Goal: Transaction & Acquisition: Purchase product/service

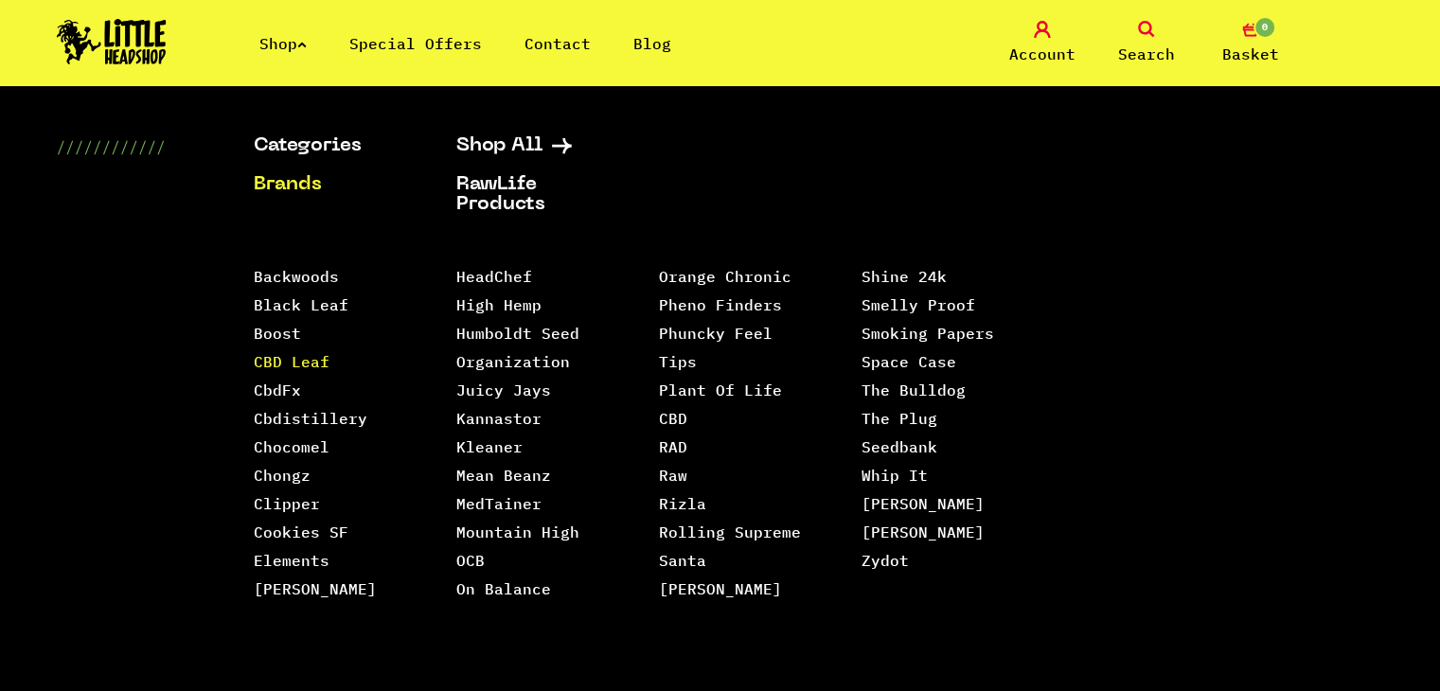
click at [271, 363] on link "CBD Leaf" at bounding box center [292, 361] width 76 height 19
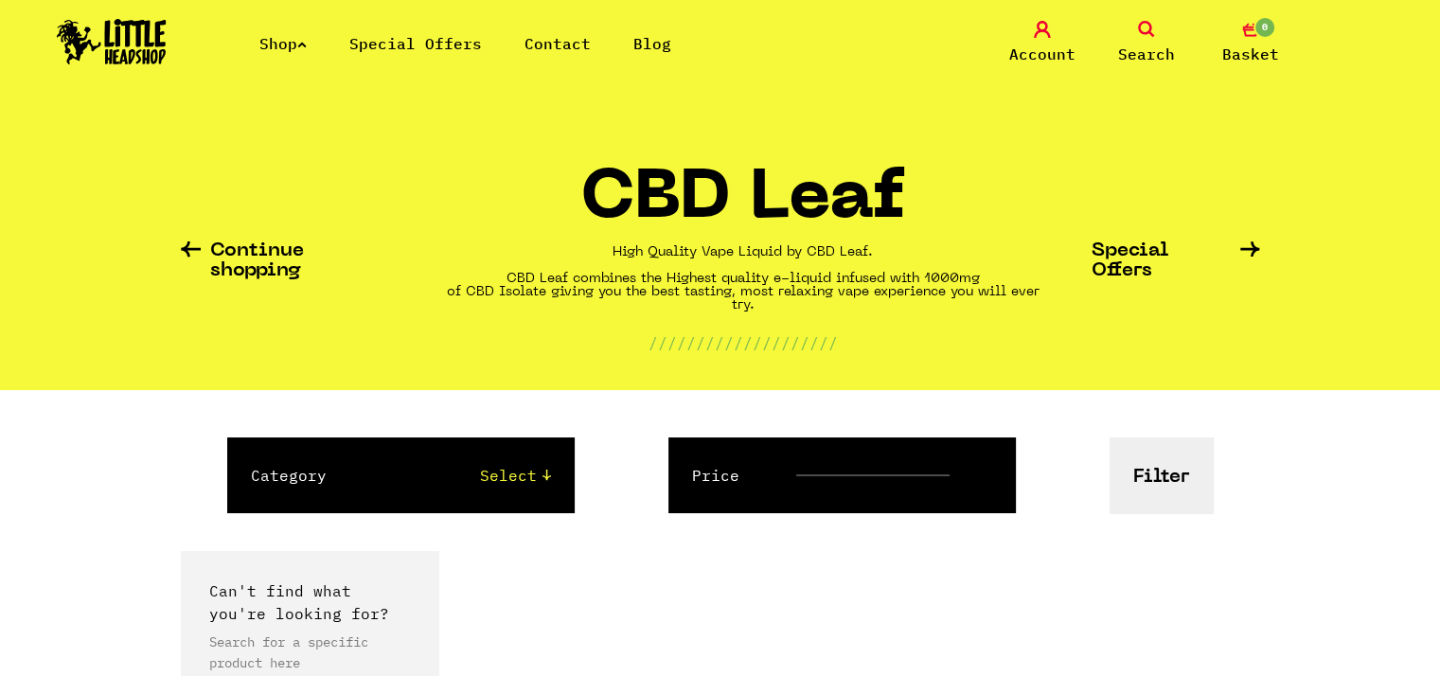
click at [294, 40] on link "Shop" at bounding box center [282, 43] width 47 height 19
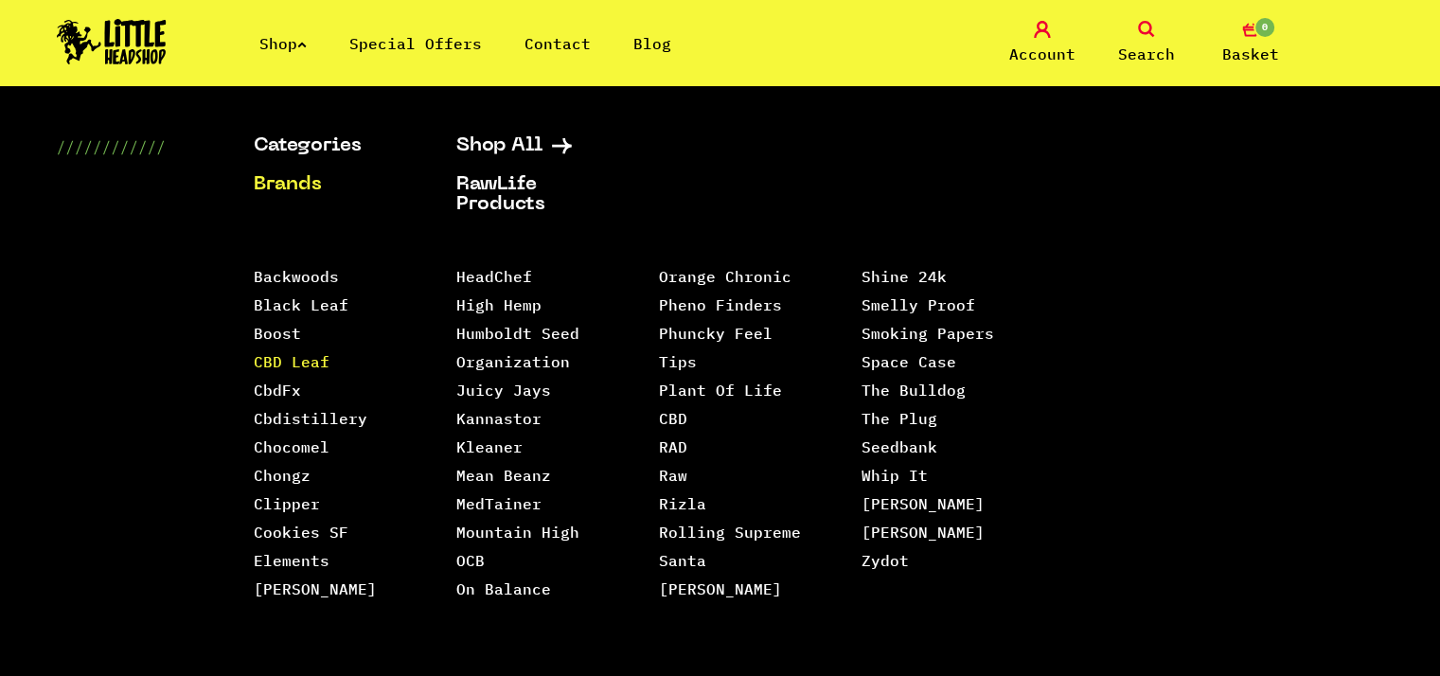
click at [307, 364] on link "CBD Leaf" at bounding box center [292, 361] width 76 height 19
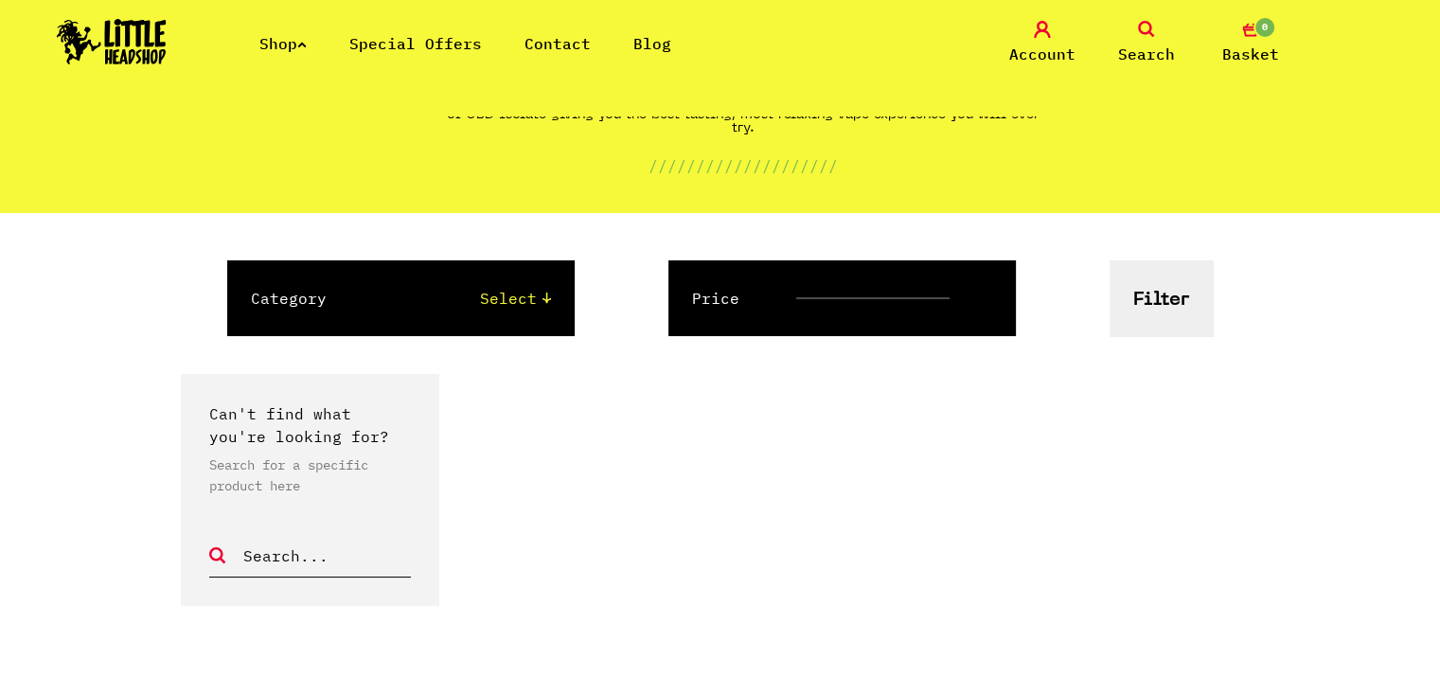
scroll to position [189, 0]
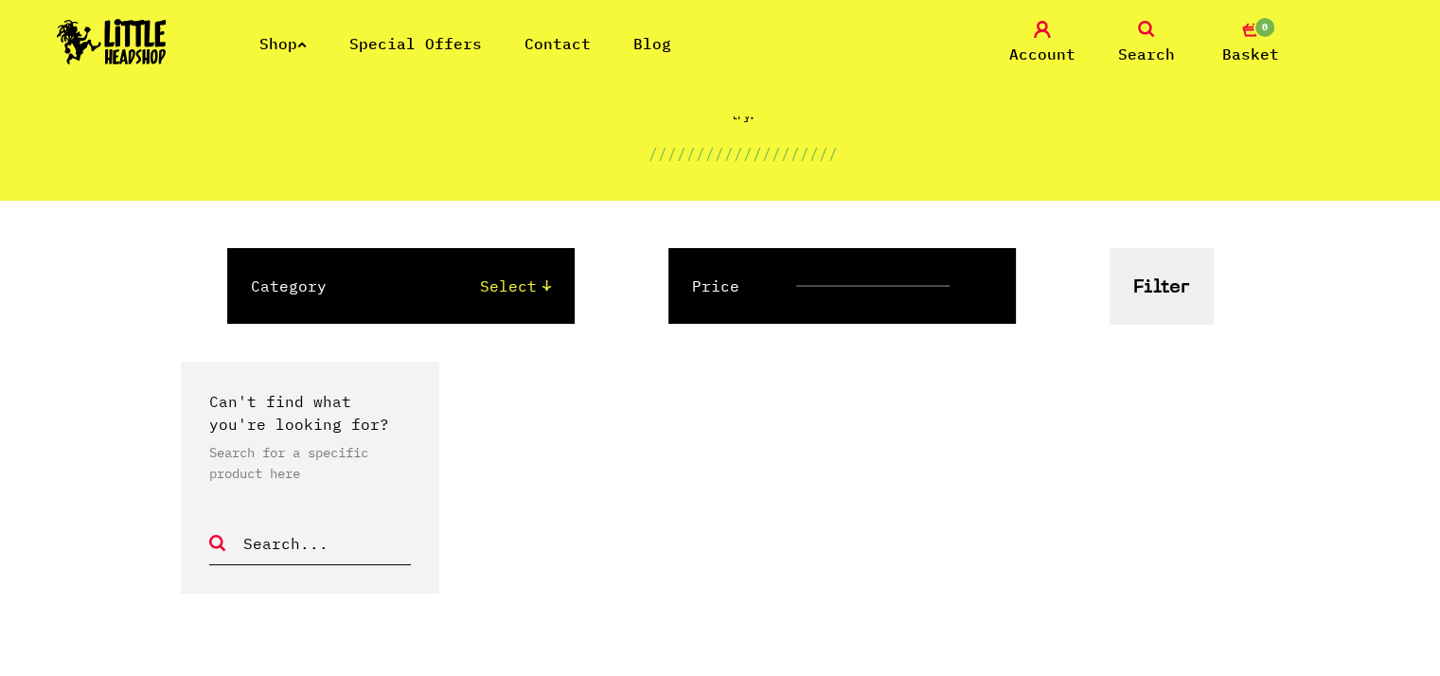
click at [533, 293] on select "Select" at bounding box center [457, 286] width 186 height 23
click at [364, 275] on select "Select" at bounding box center [457, 286] width 186 height 23
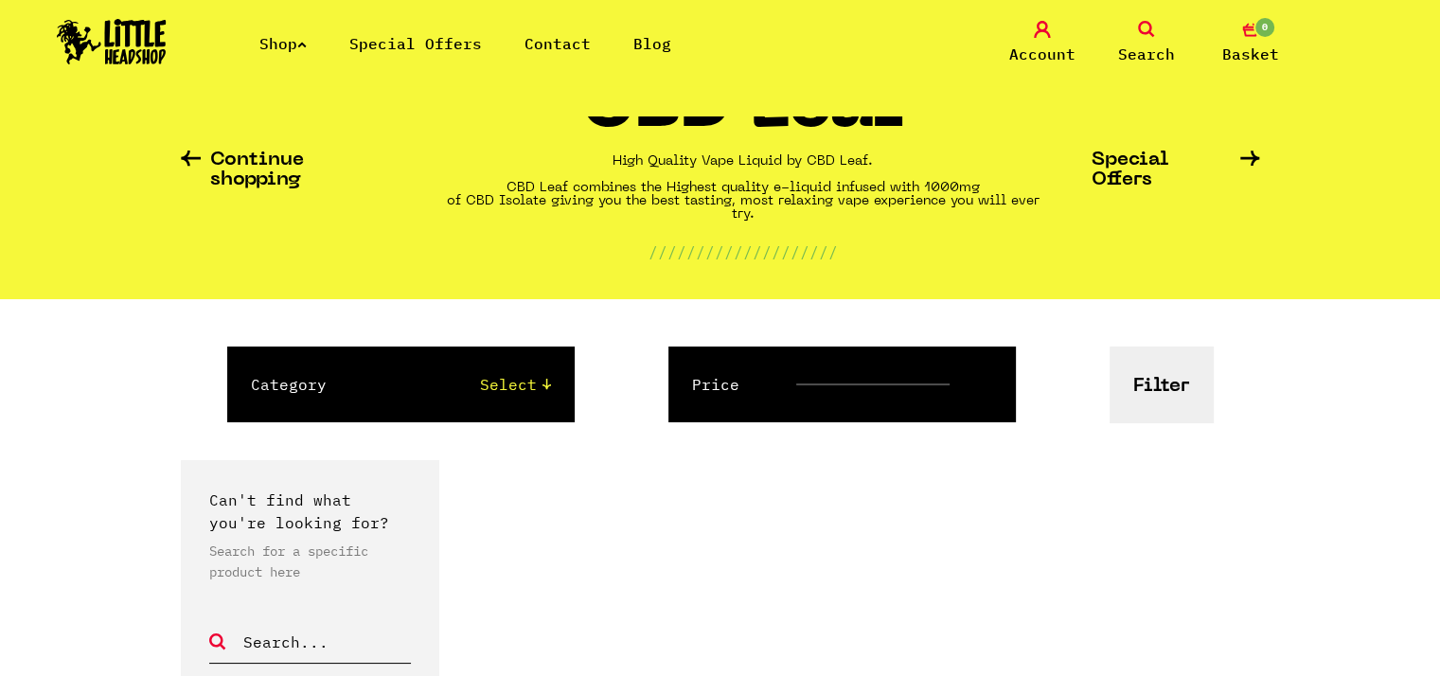
scroll to position [0, 0]
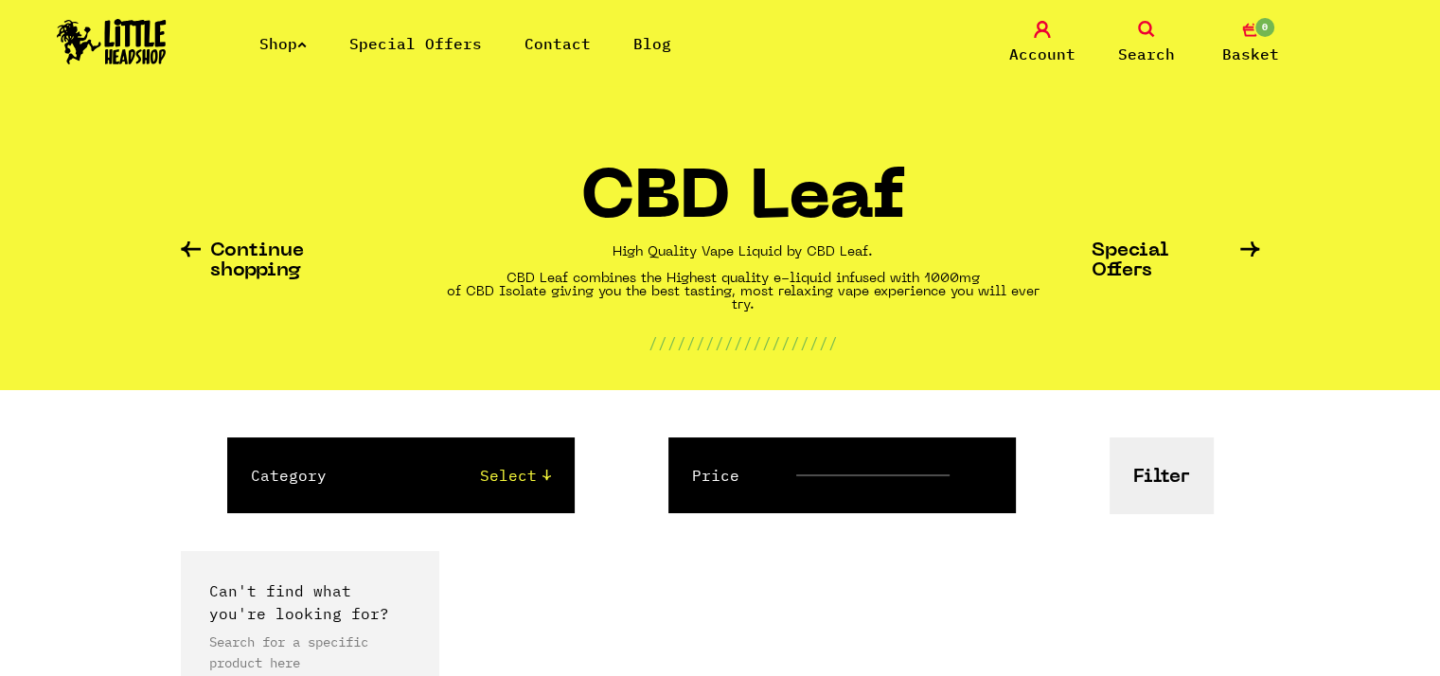
click at [291, 51] on link "Shop" at bounding box center [282, 43] width 47 height 19
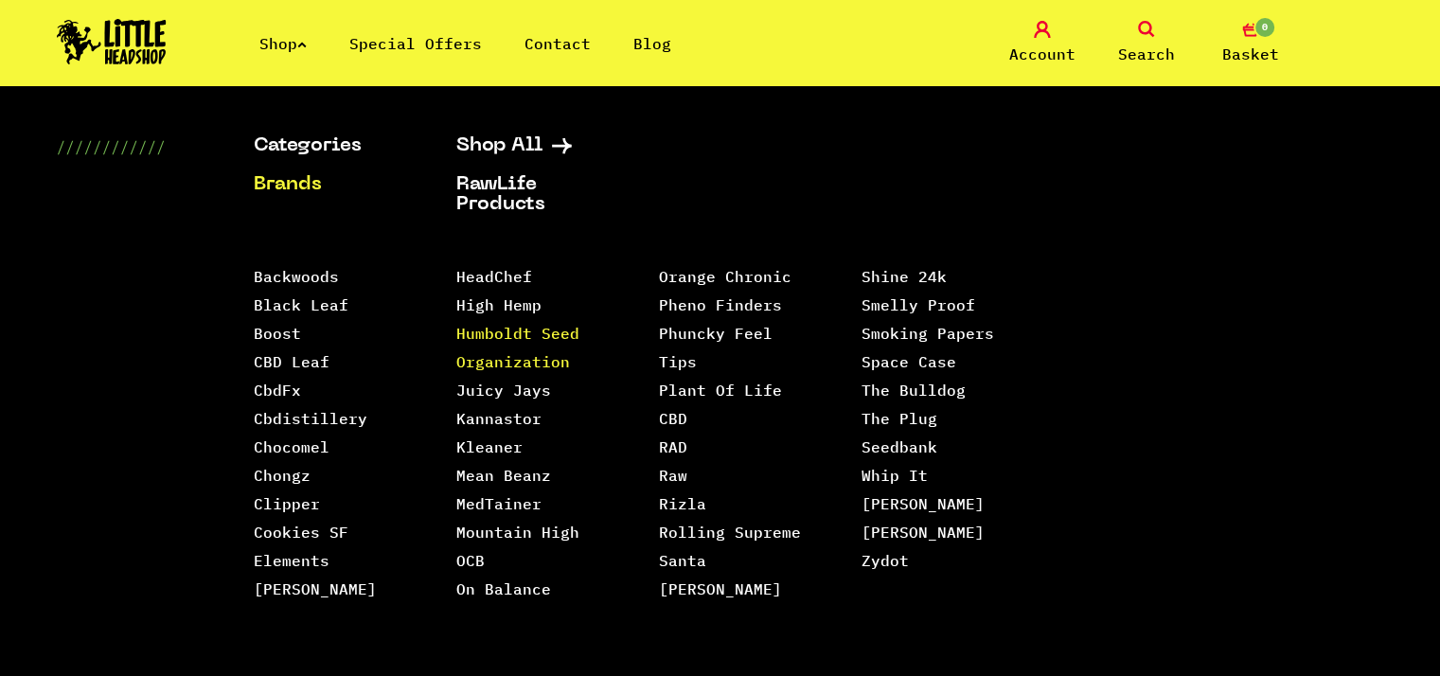
click at [502, 333] on link "Humboldt Seed Organization" at bounding box center [517, 347] width 123 height 47
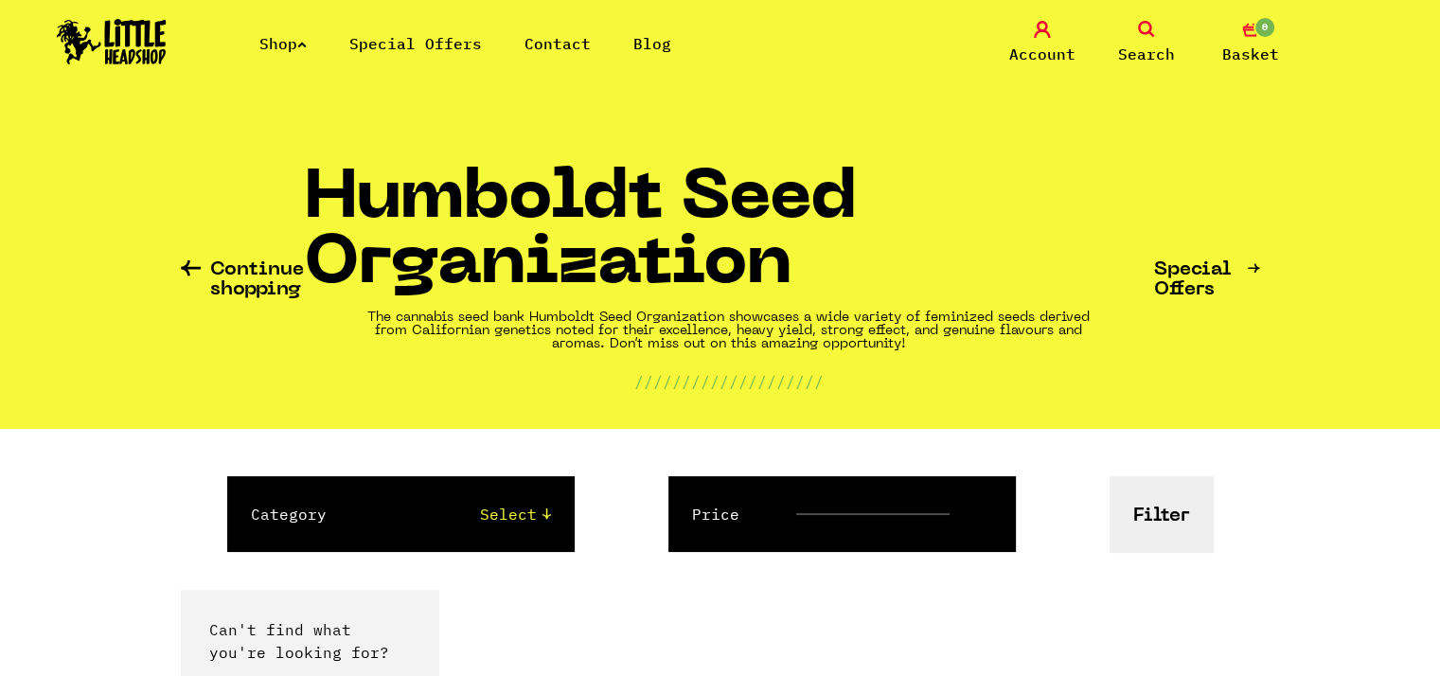
click at [295, 47] on link "Shop" at bounding box center [282, 43] width 47 height 19
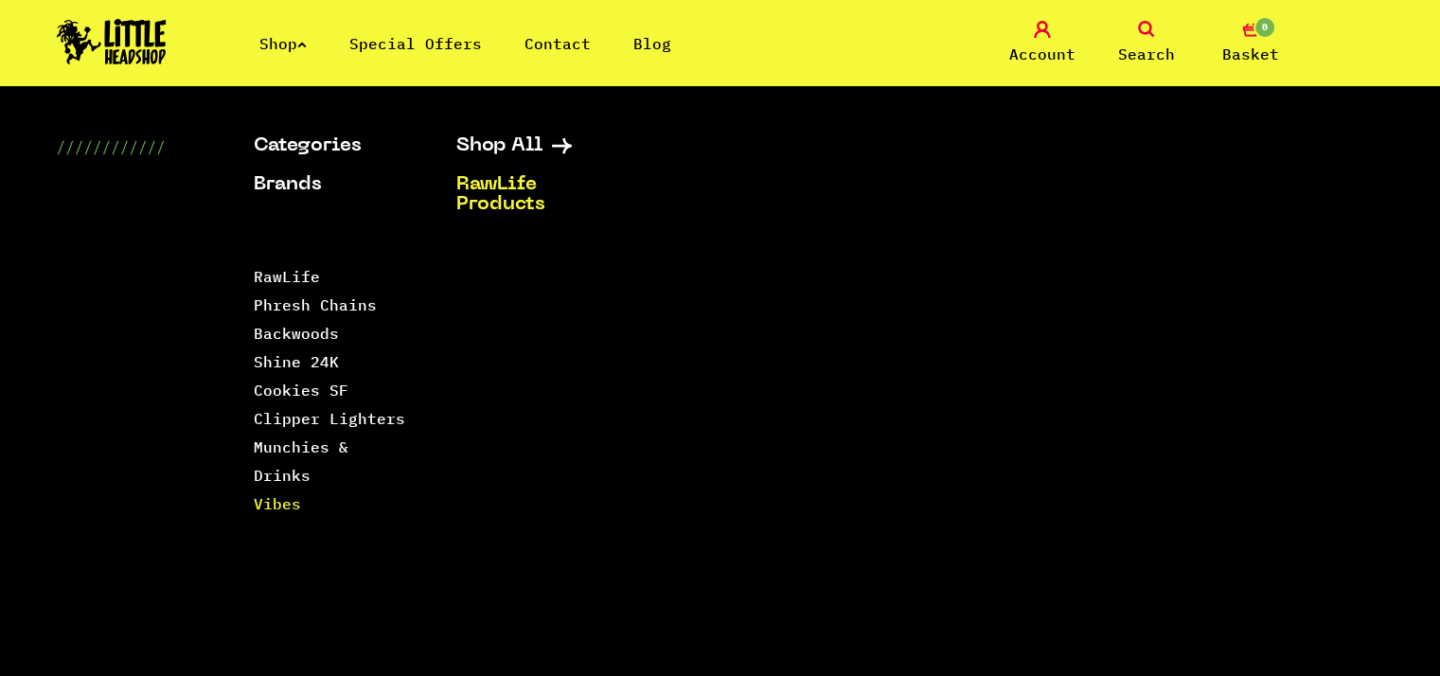
click at [286, 494] on link "Vibes" at bounding box center [277, 503] width 47 height 19
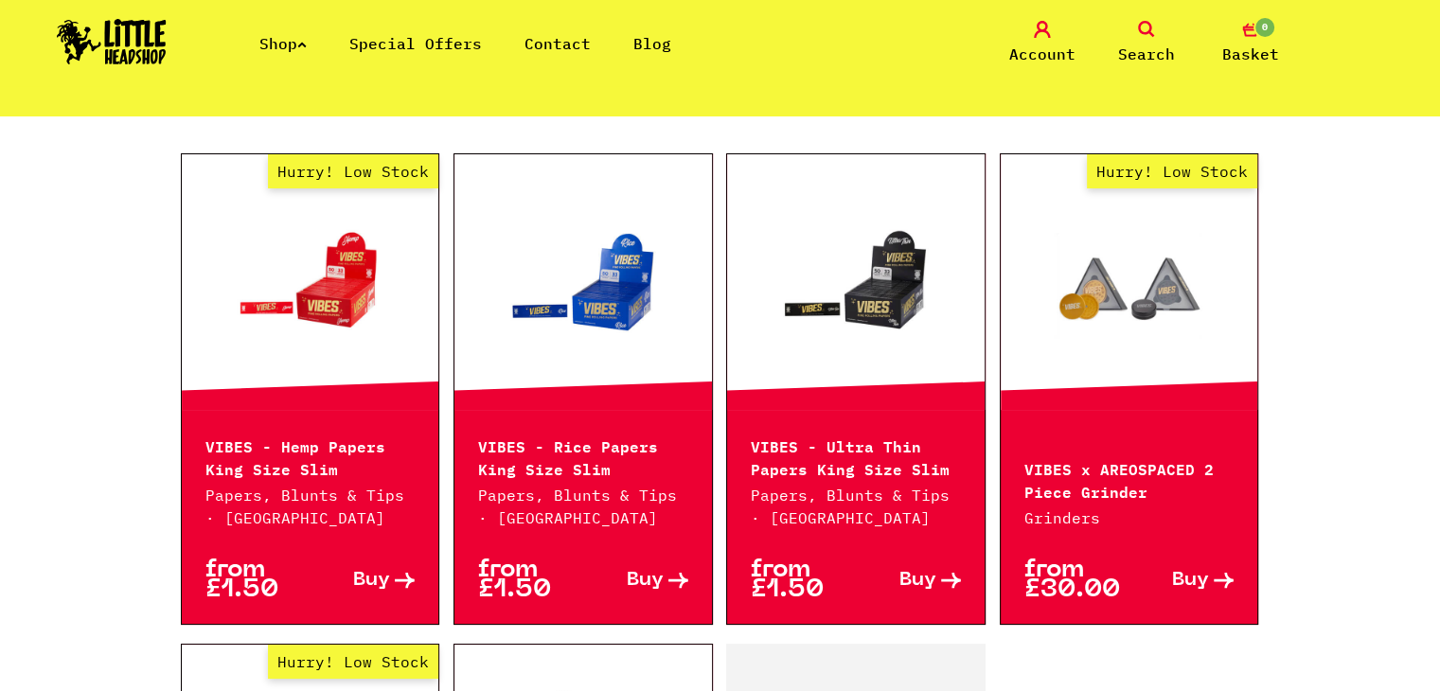
scroll to position [473, 0]
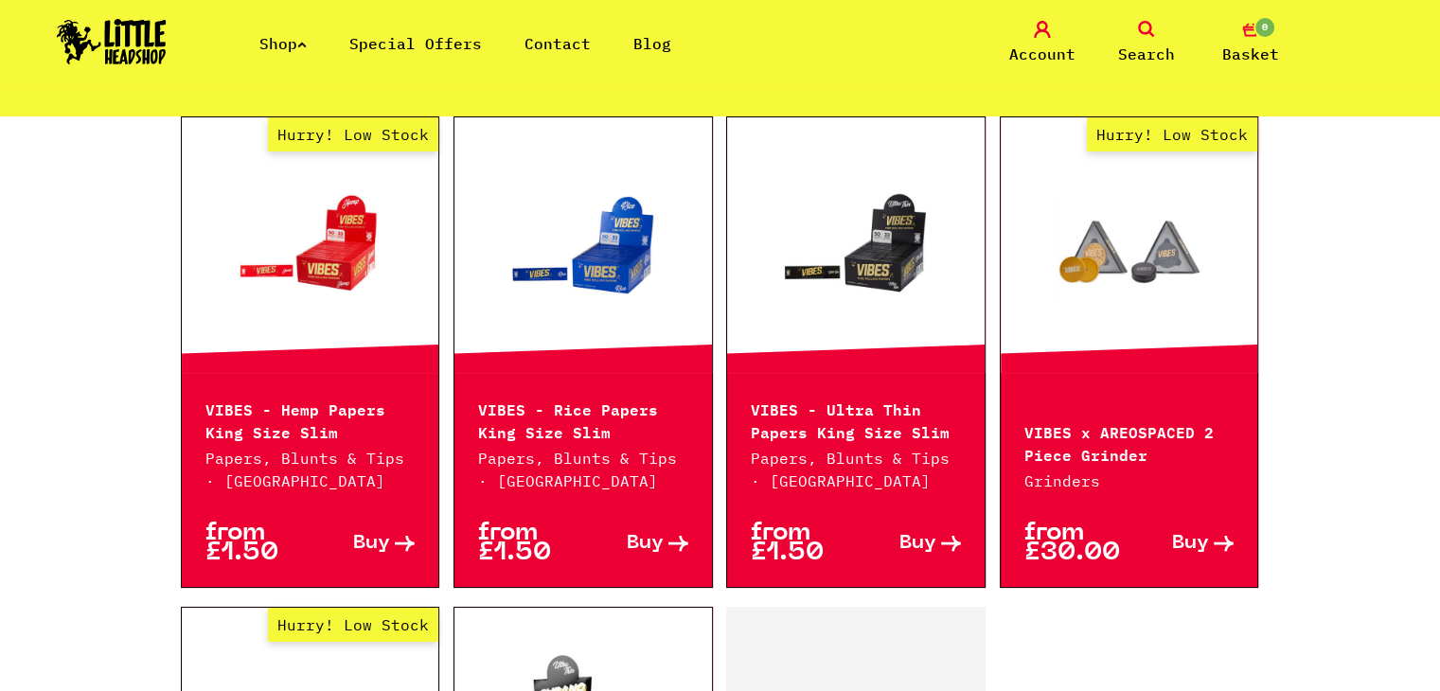
click at [566, 436] on p "VIBES - Rice Papers King Size Slim" at bounding box center [583, 419] width 210 height 45
click at [594, 271] on link at bounding box center [582, 245] width 257 height 189
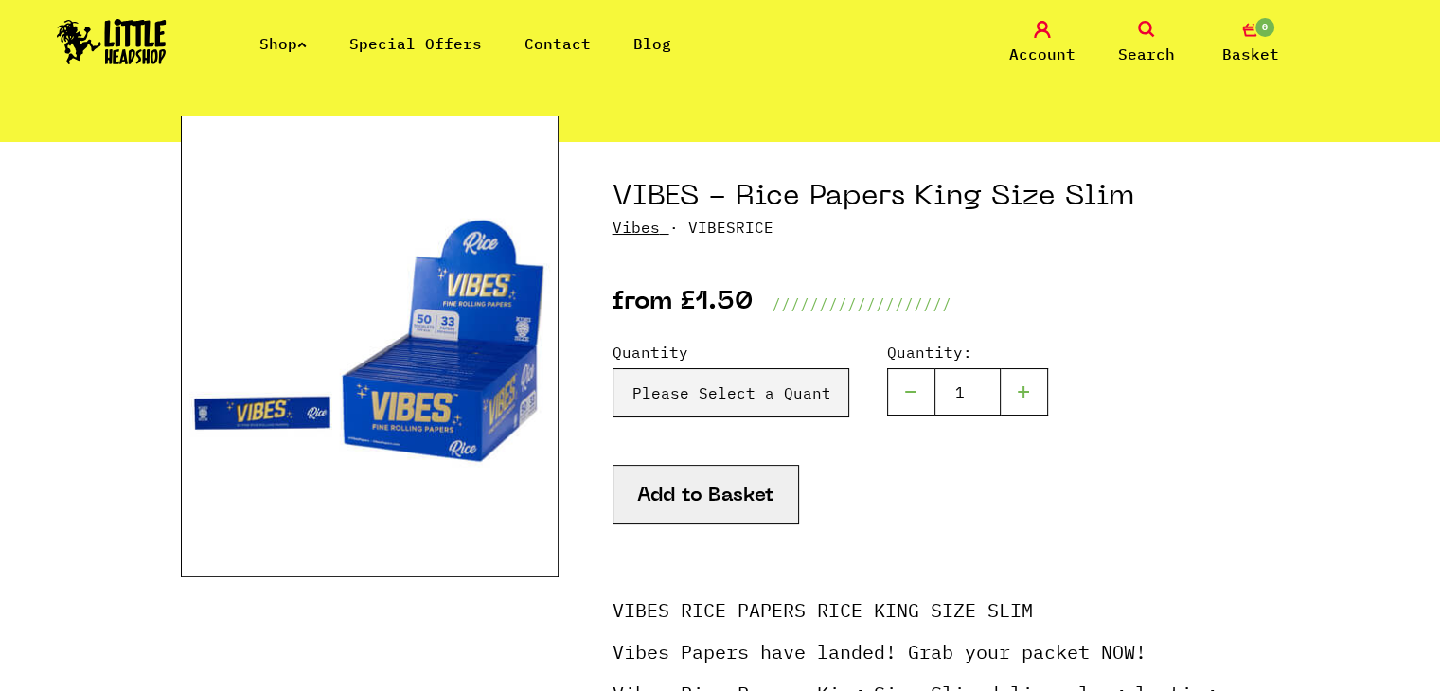
scroll to position [189, 0]
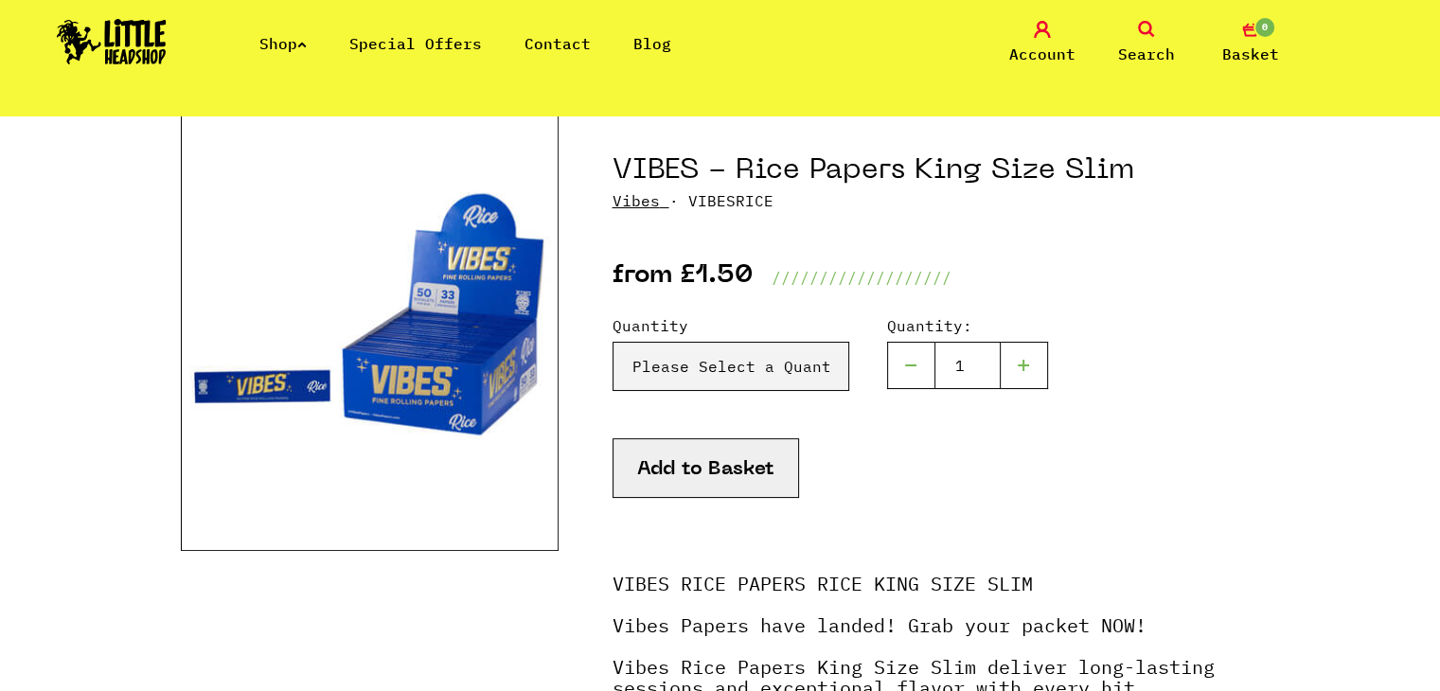
click at [729, 482] on button "Add to Basket" at bounding box center [705, 468] width 186 height 60
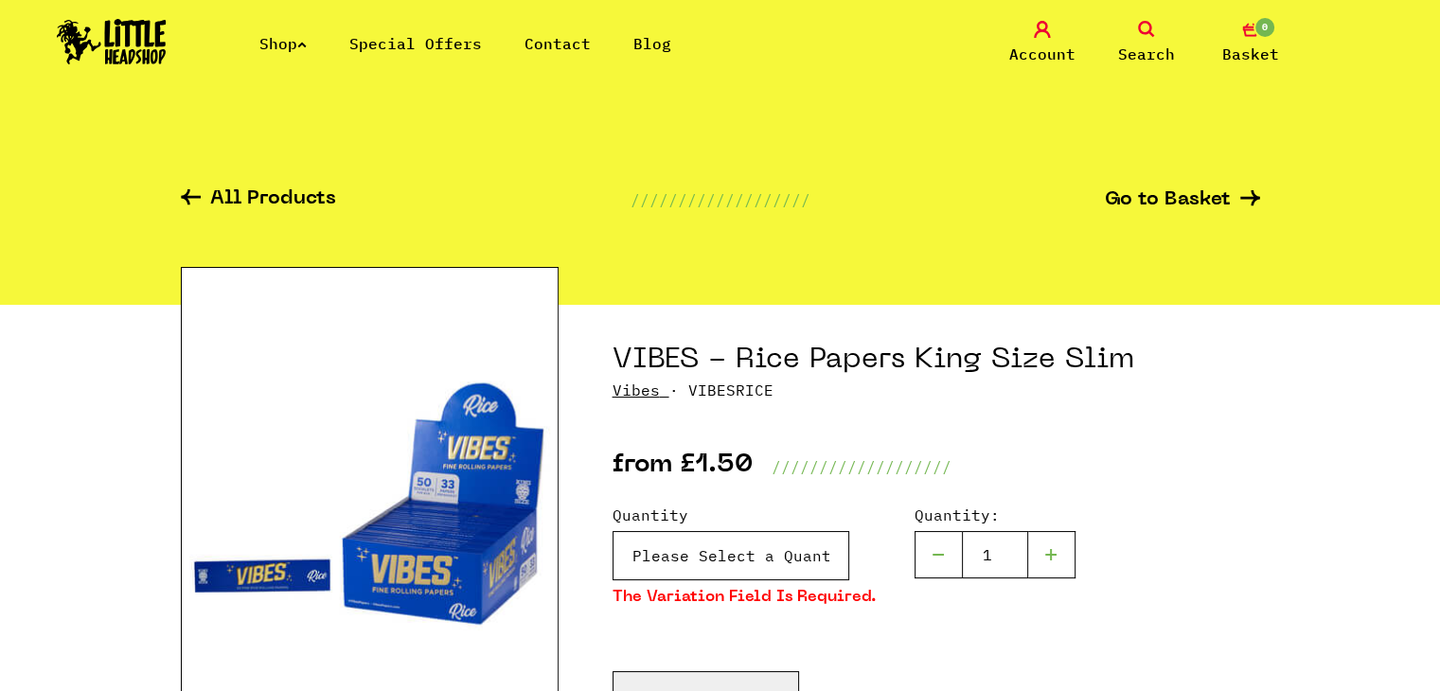
click at [722, 558] on select "Please Select a Quantity X 1 - £1.50 X 10 - £13.50 X 50 (Full Box) - £49.99" at bounding box center [730, 555] width 237 height 49
select select "821"
click at [612, 531] on select "Please Select a Quantity X 1 - £1.50 X 10 - £13.50 X 50 (Full Box) - £49.99" at bounding box center [730, 555] width 237 height 49
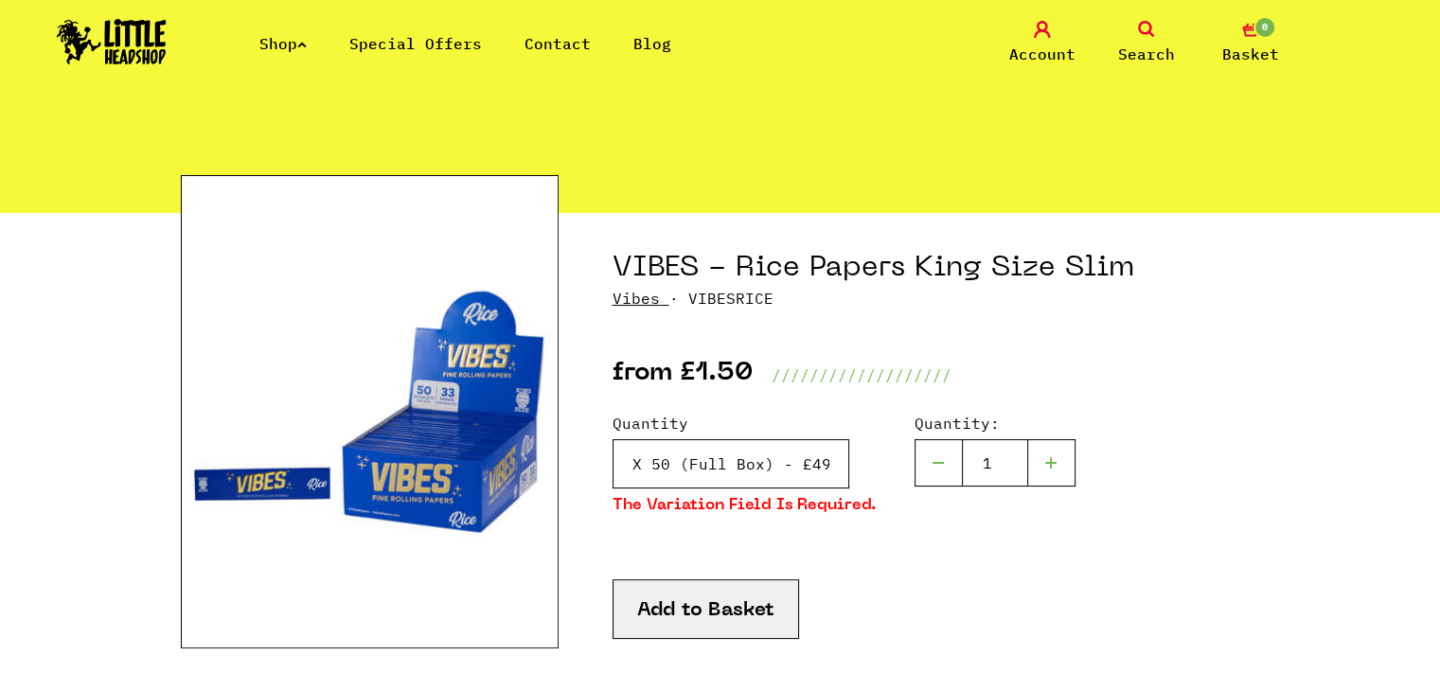
scroll to position [95, 0]
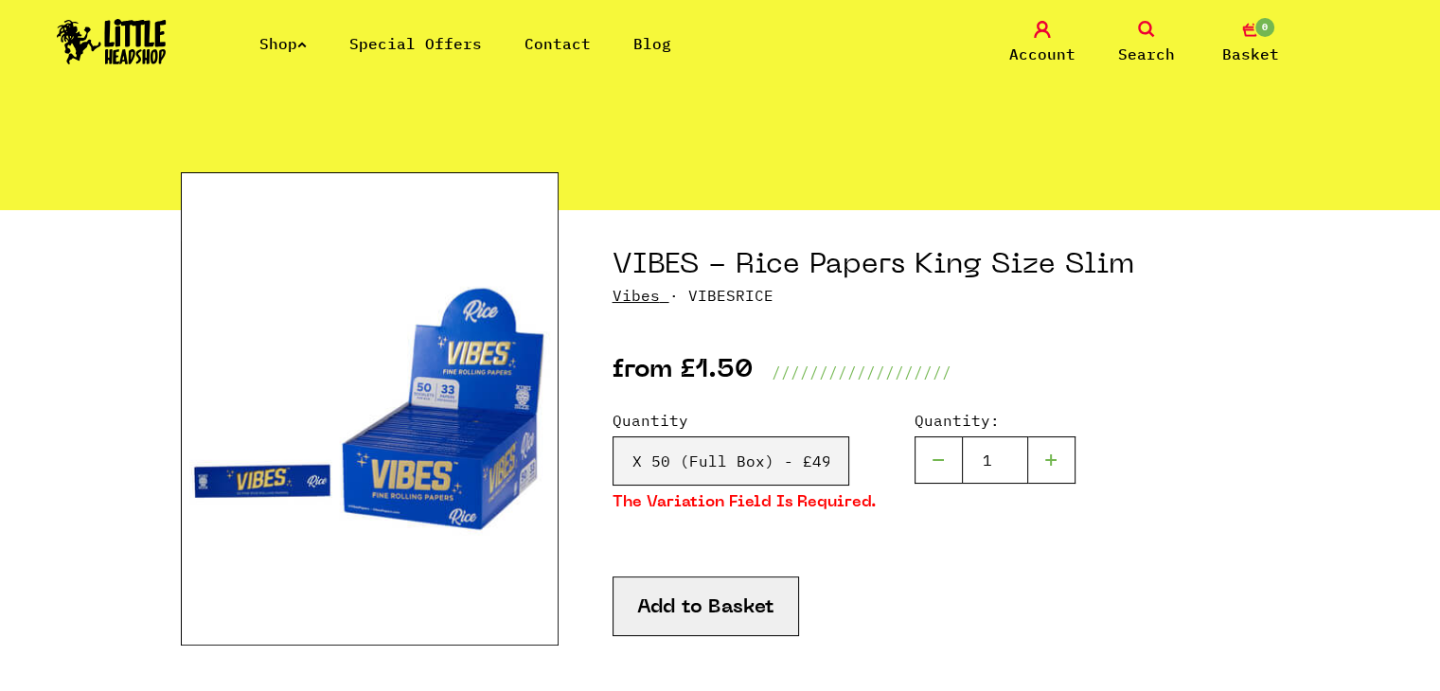
click at [707, 620] on button "Add to Basket" at bounding box center [705, 607] width 186 height 60
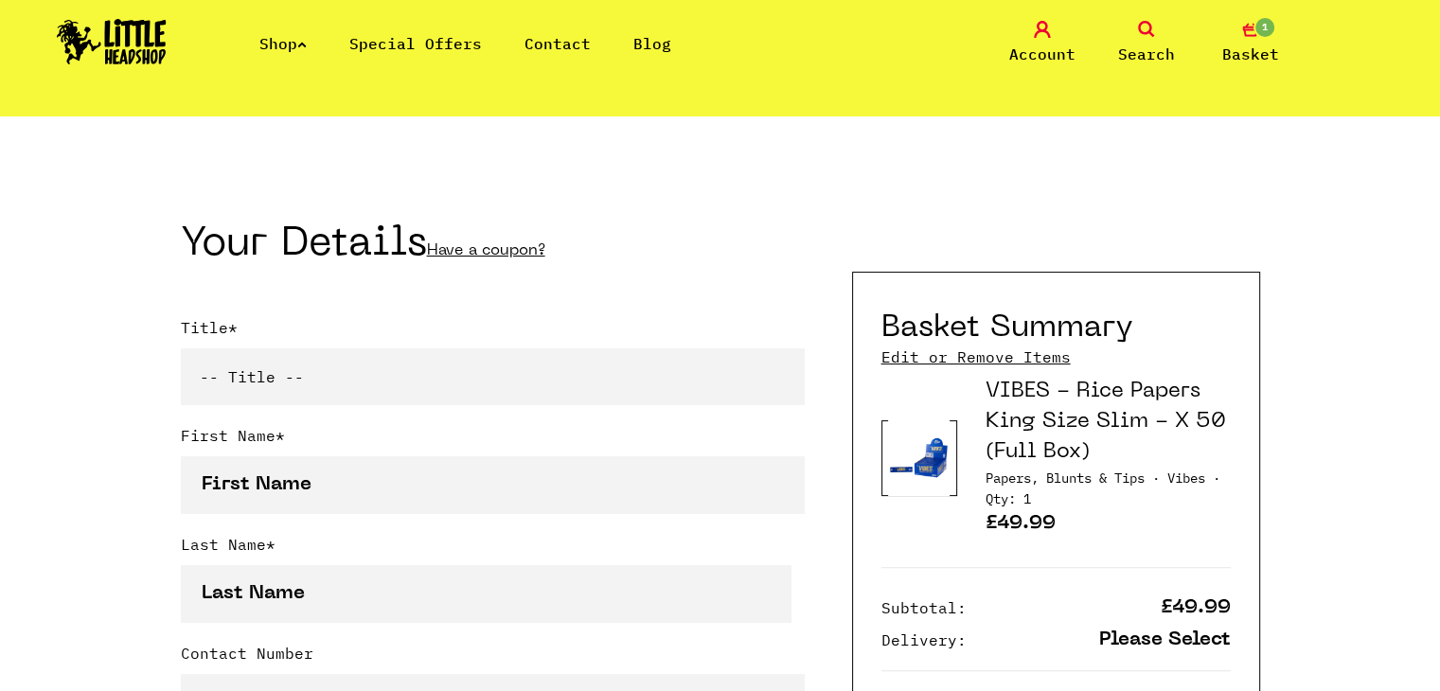
scroll to position [379, 0]
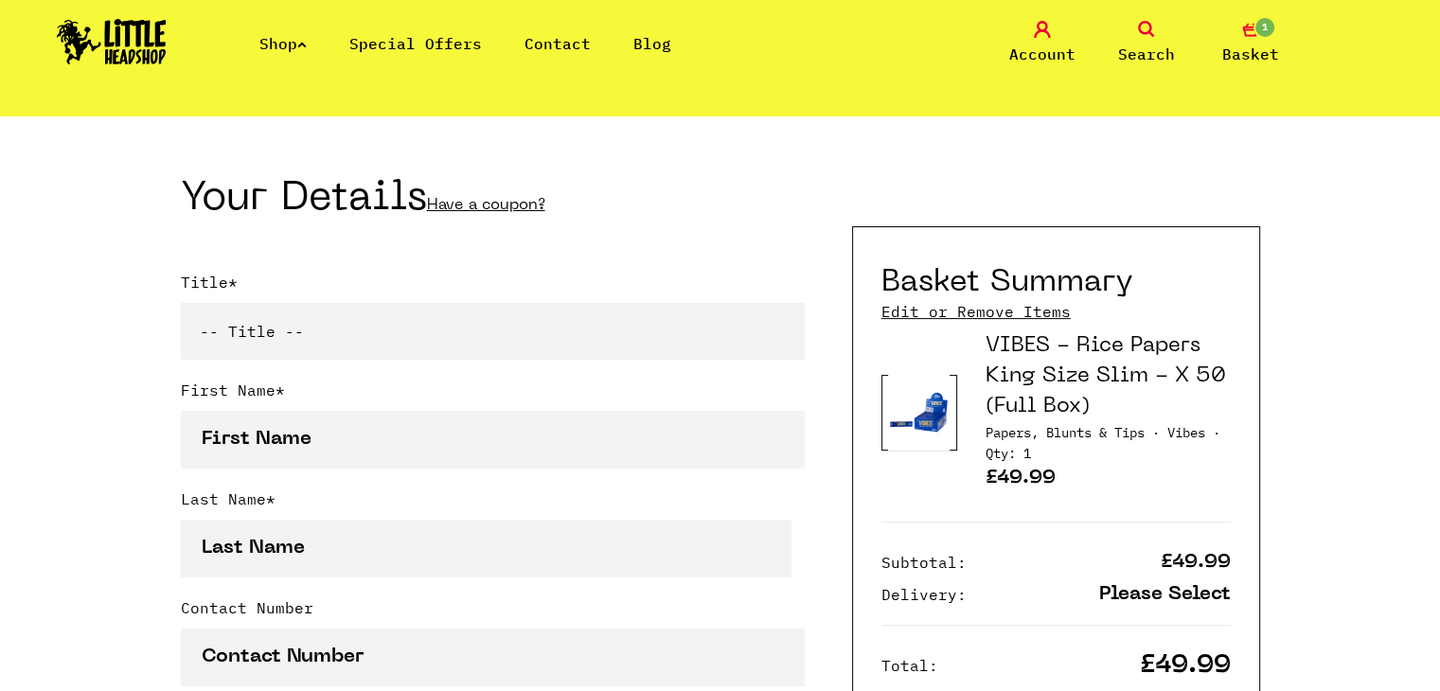
type input "[PERSON_NAME]"
type input "Pleasanton"
type input "full street address"
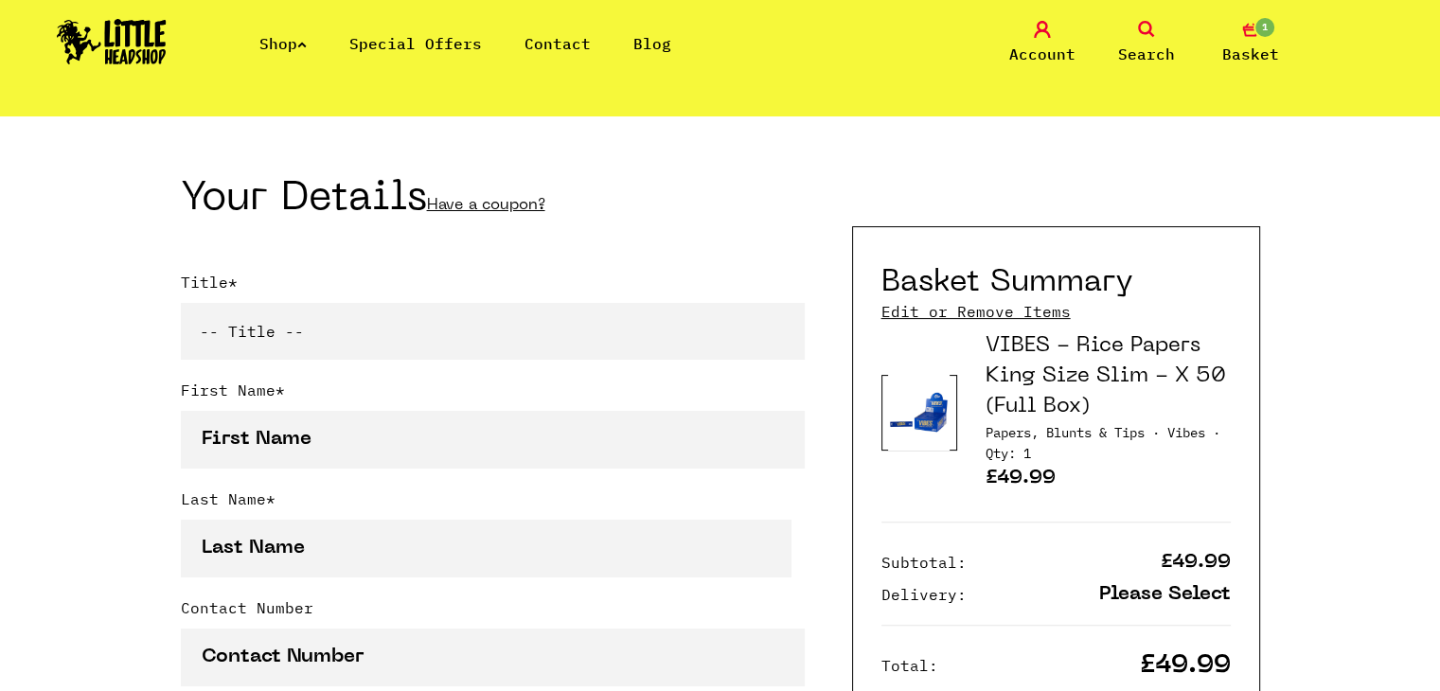
type input "Pleasanton"
type input "94566"
checkbox input "true"
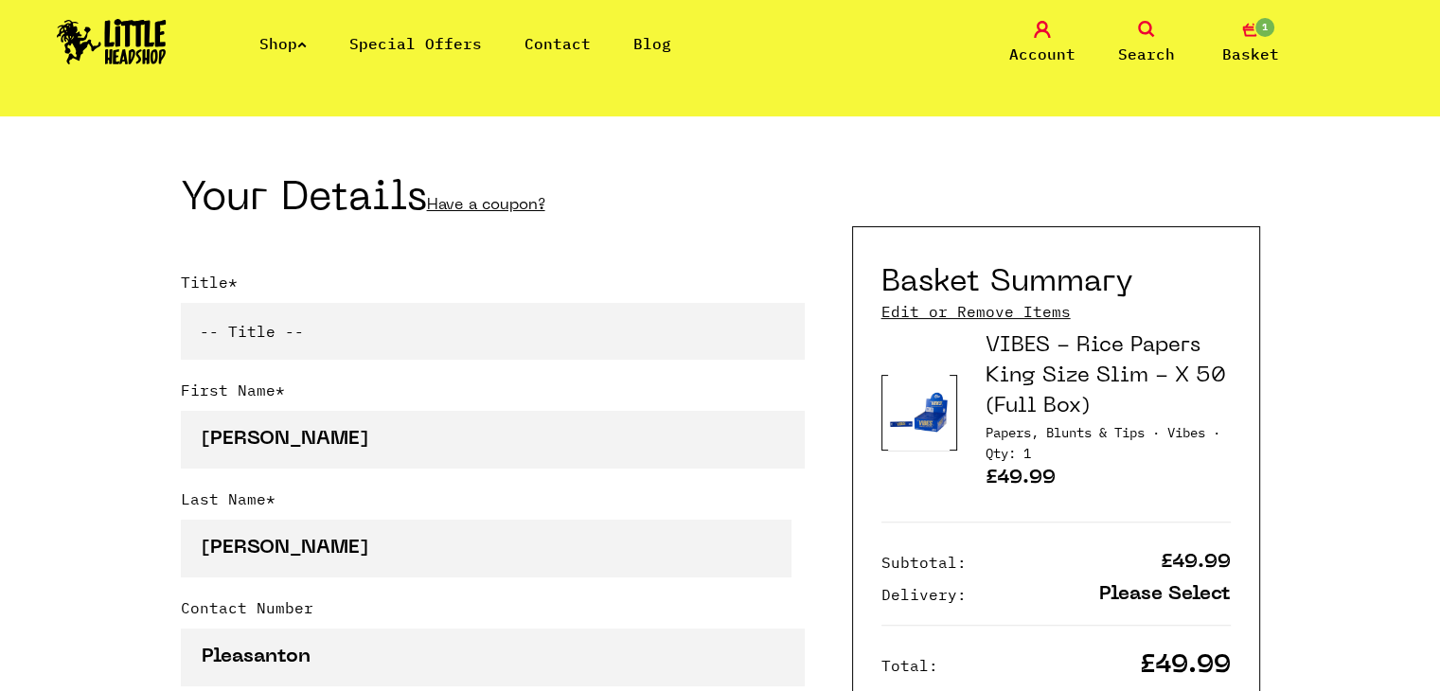
type input "[EMAIL_ADDRESS][DOMAIN_NAME]"
click at [287, 357] on select "-- Title -- Mr Mrs Ms Miss Dr Prof" at bounding box center [493, 331] width 624 height 57
select select "mr"
click at [181, 307] on select "-- Title -- Mr Mrs Ms Miss Dr Prof" at bounding box center [493, 331] width 624 height 57
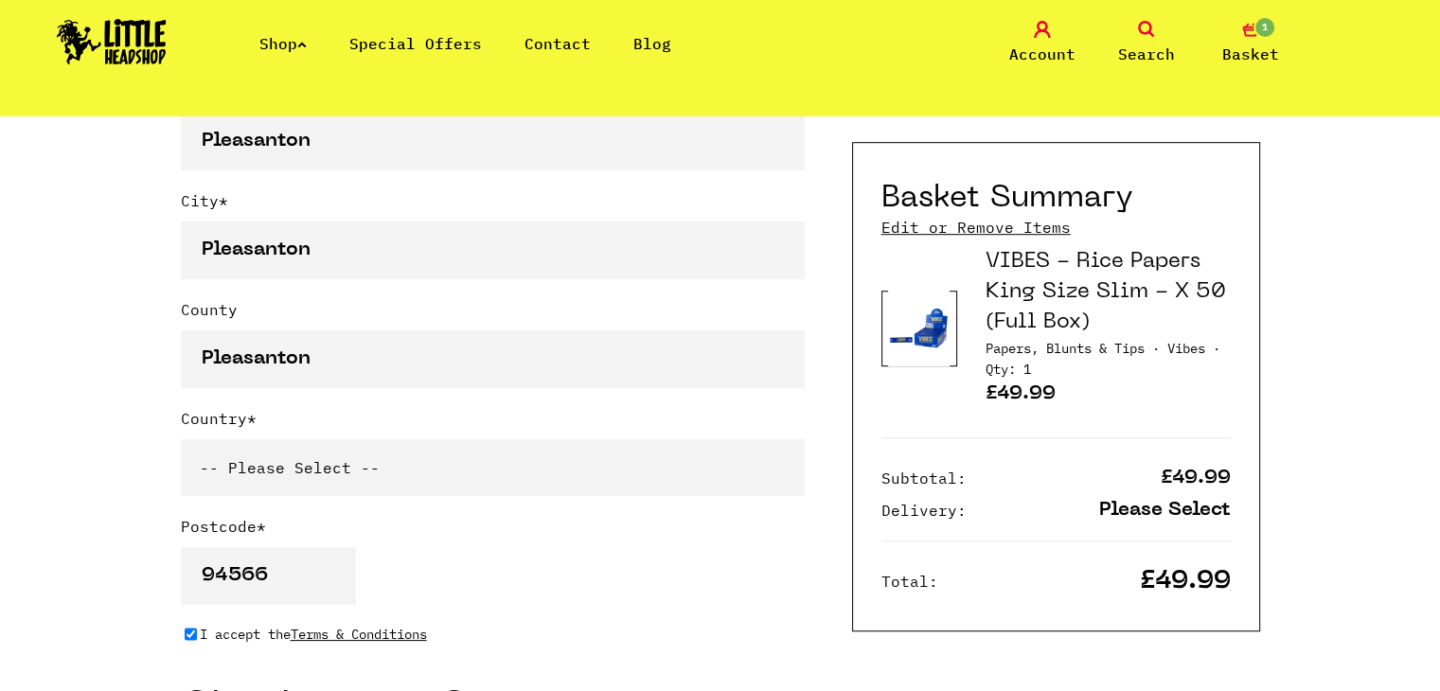
scroll to position [1231, 0]
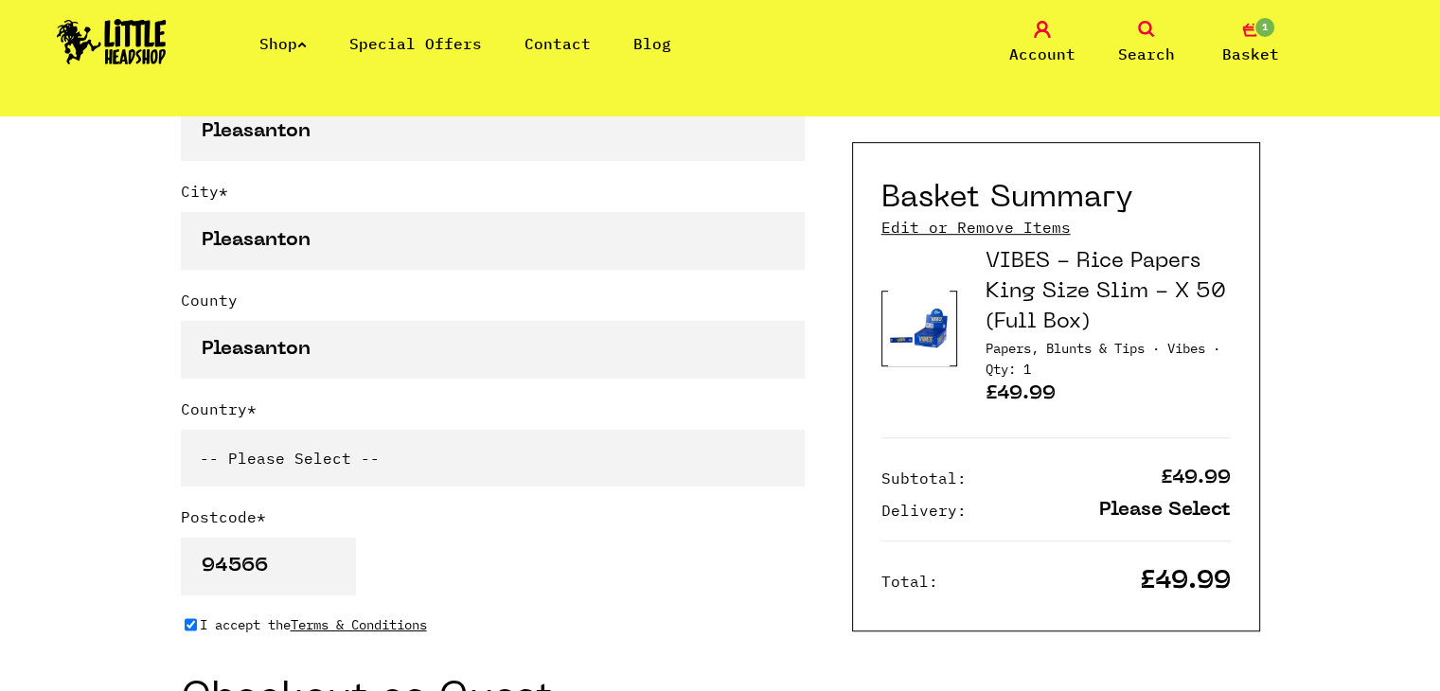
drag, startPoint x: 358, startPoint y: 467, endPoint x: 341, endPoint y: 467, distance: 17.0
click at [358, 467] on select "-- Please Select -- United Kingdom Sweden Spain Slovenia Romania Portugal Polan…" at bounding box center [493, 458] width 624 height 57
select select "826"
click at [181, 430] on select "-- Please Select -- United Kingdom Sweden Spain Slovenia Romania Portugal Polan…" at bounding box center [493, 458] width 624 height 57
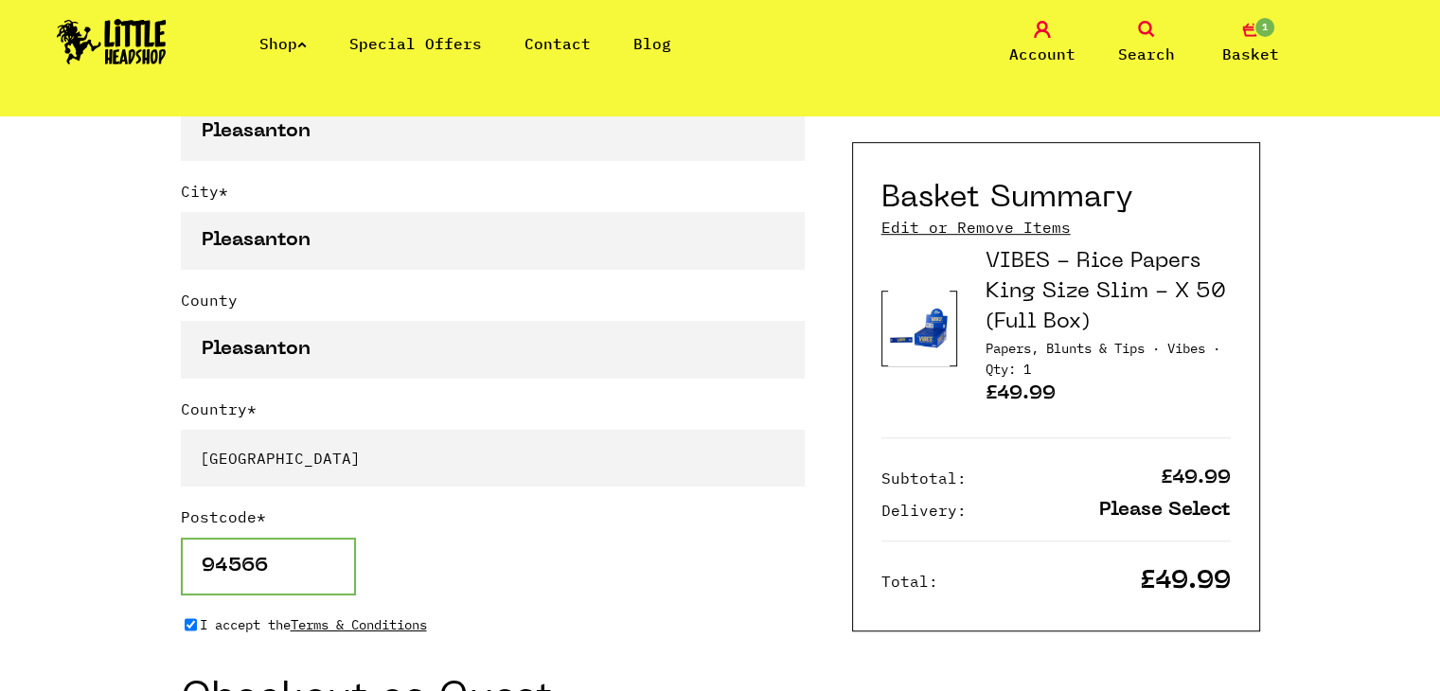
drag, startPoint x: 182, startPoint y: 571, endPoint x: 133, endPoint y: 561, distance: 50.1
click at [135, 561] on div "Continue shopping Your Basket /////////////////// Special Offers Coupon Code Ap…" at bounding box center [720, 394] width 1440 height 3018
paste input "EC3R 7LP"
type input "EC3R 7LP"
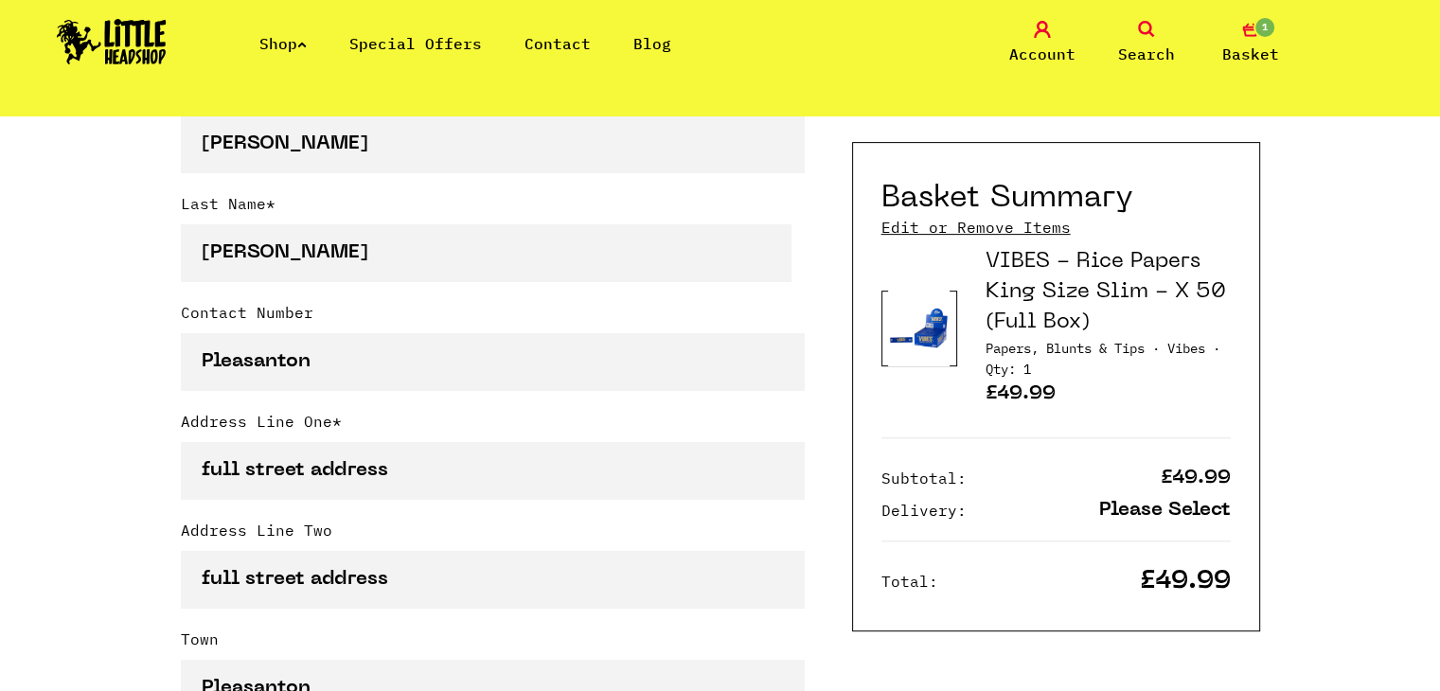
scroll to position [663, 0]
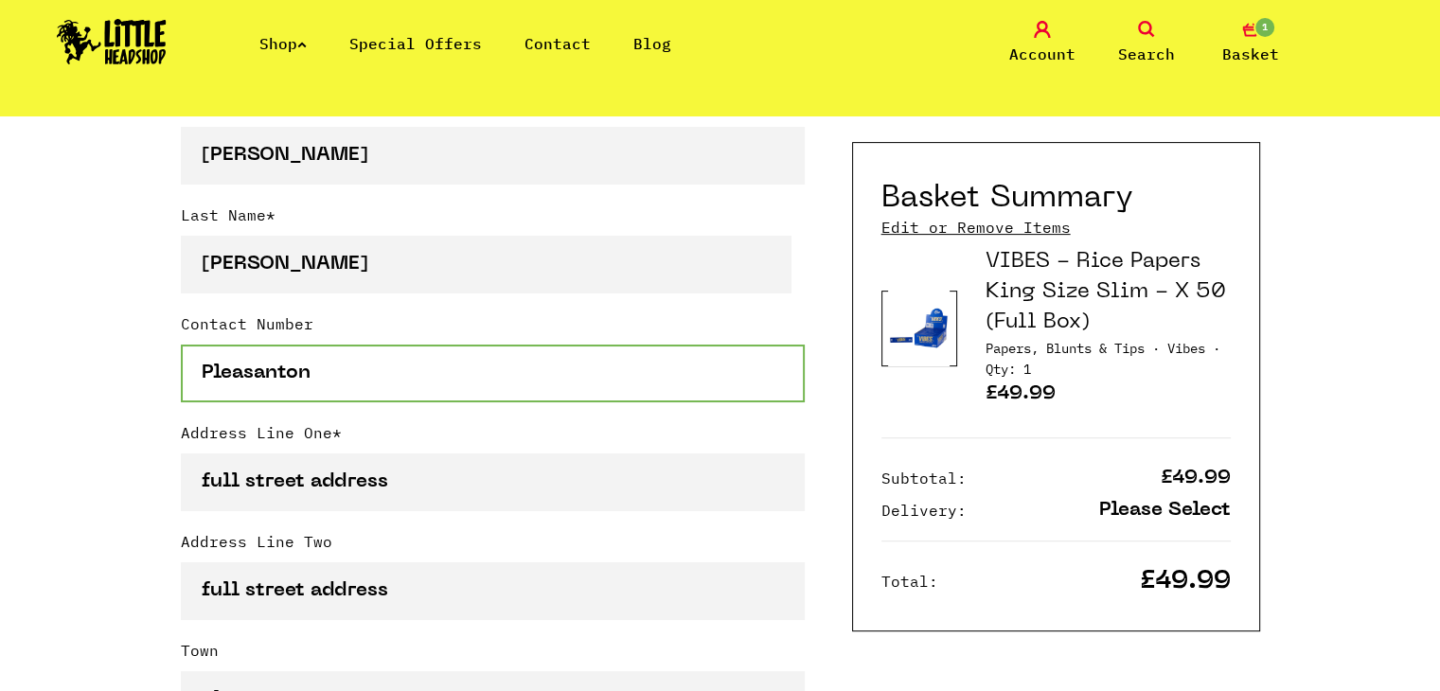
drag, startPoint x: 371, startPoint y: 379, endPoint x: 116, endPoint y: 338, distance: 257.9
paste input "447893984507"
type input "447893984507"
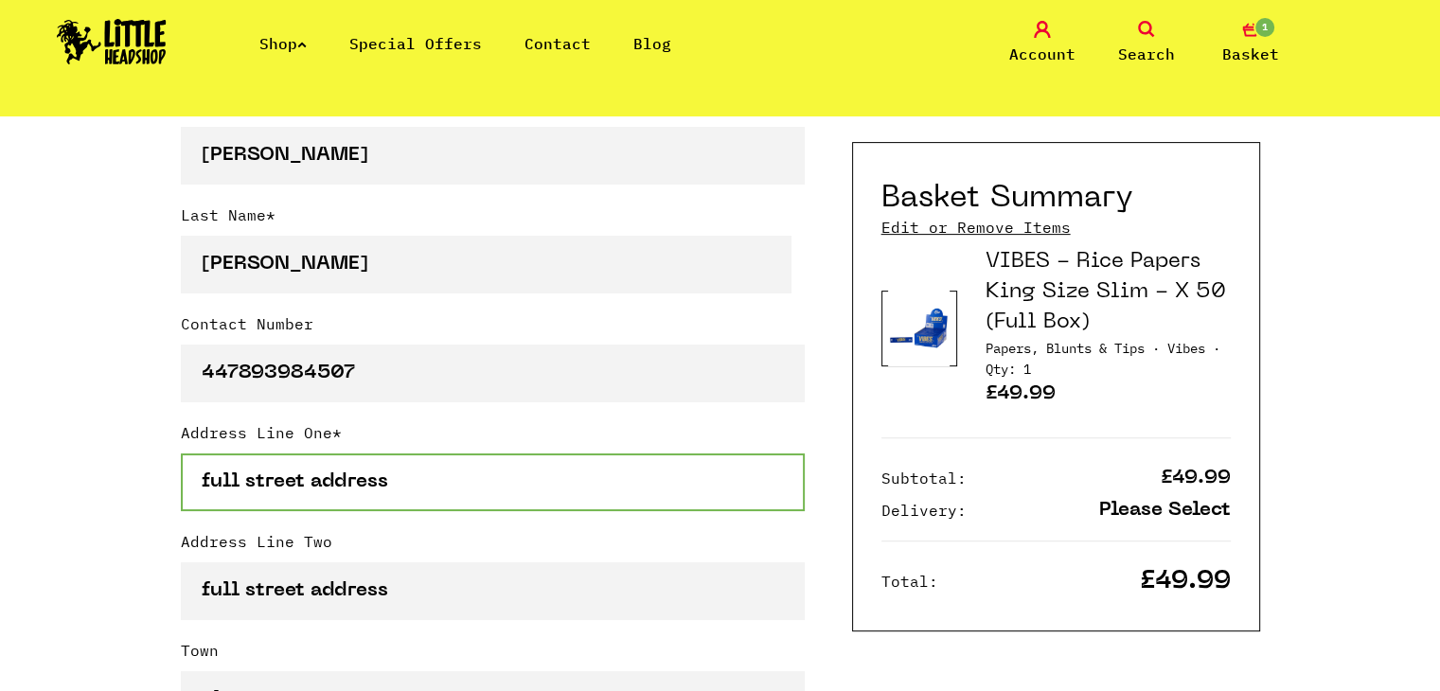
drag, startPoint x: 427, startPoint y: 492, endPoint x: 165, endPoint y: 453, distance: 265.2
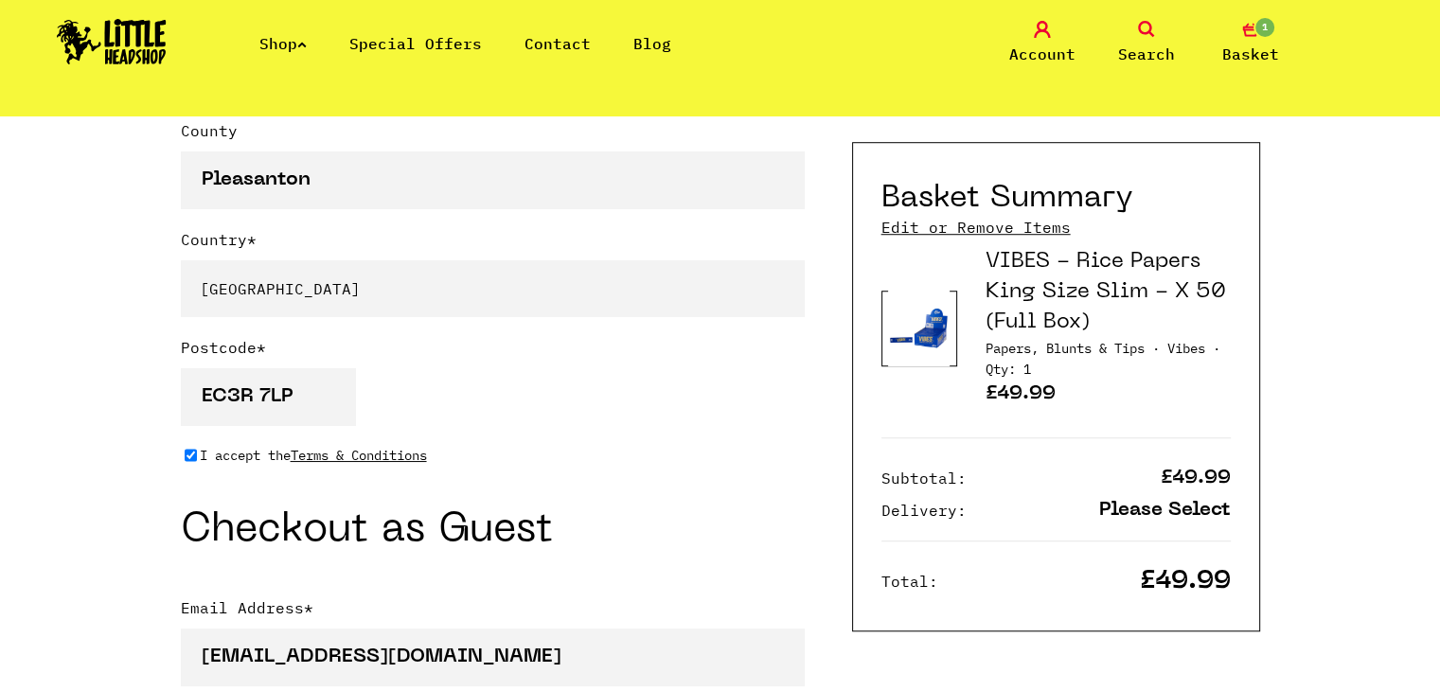
scroll to position [1799, 0]
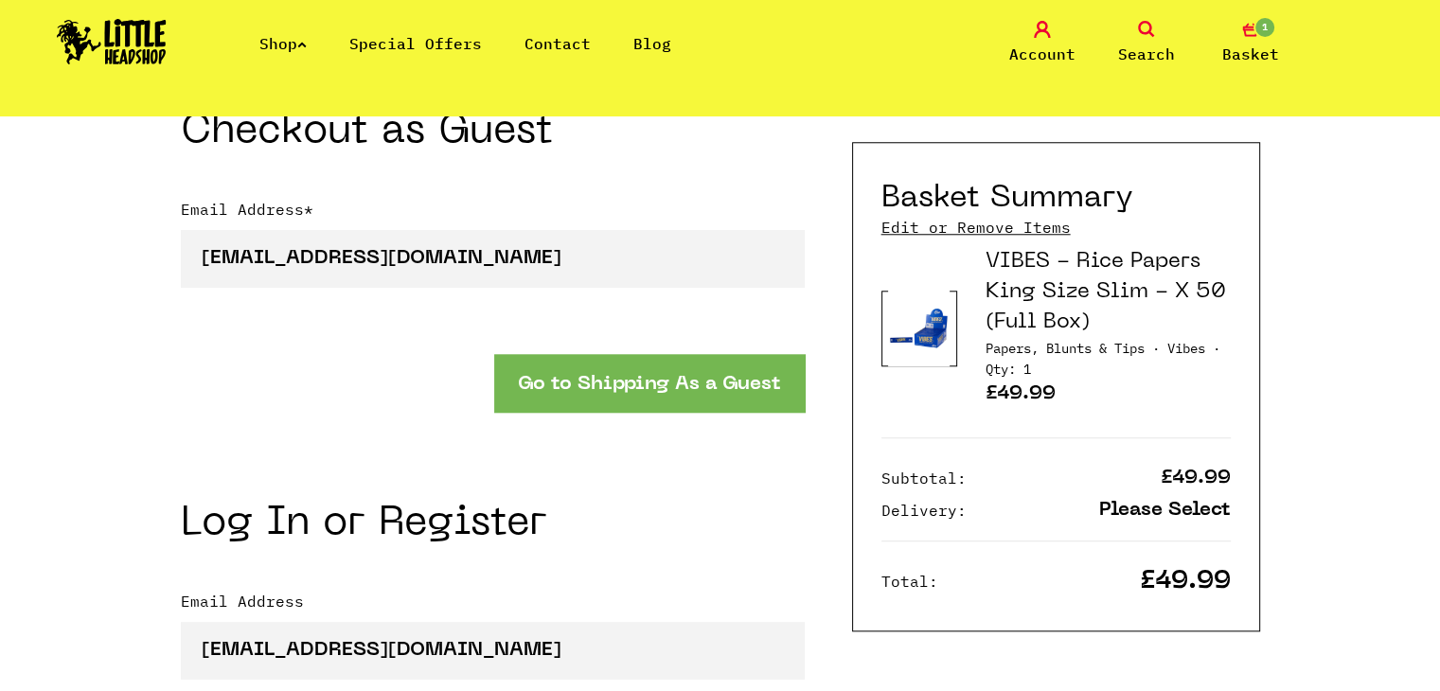
type input "111 main"
click at [613, 393] on button "Go to Shipping As a Guest" at bounding box center [649, 383] width 311 height 58
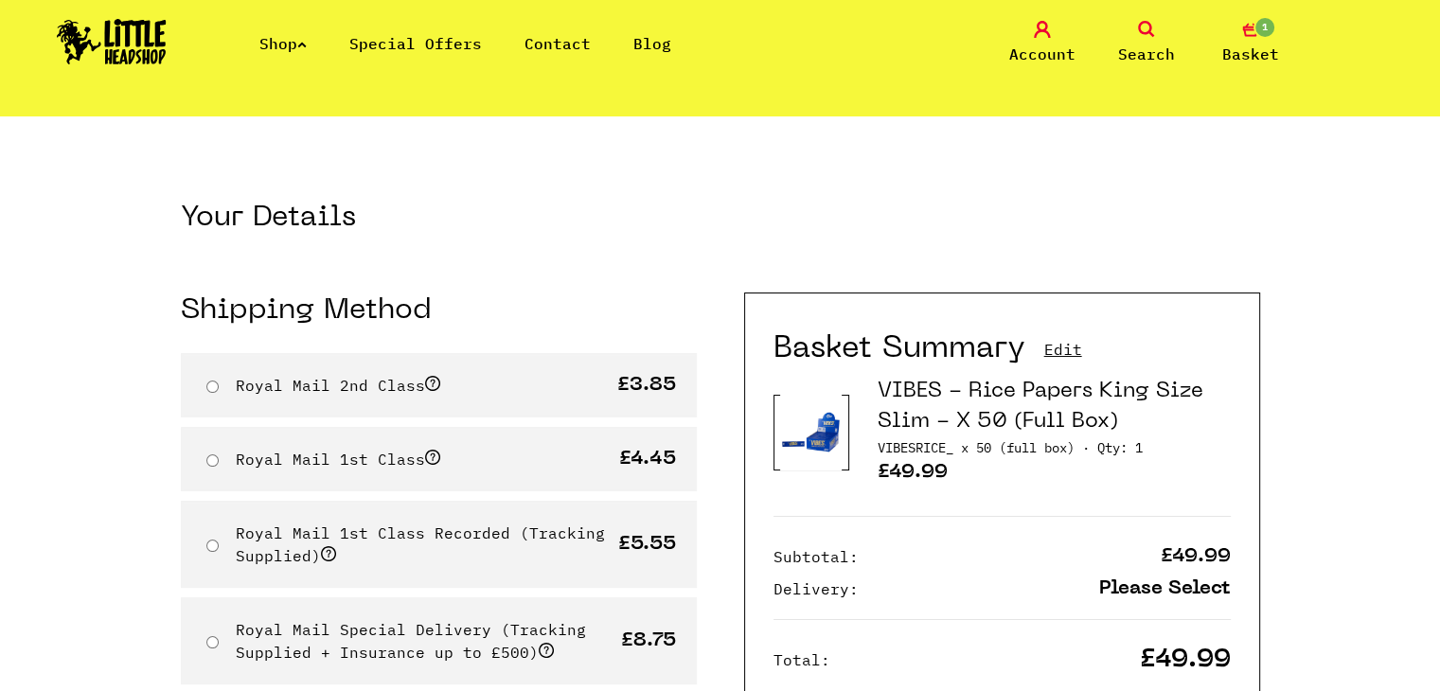
click at [460, 263] on div "Your Details Shipping Method Royal Mail 2nd Class" at bounding box center [451, 687] width 540 height 973
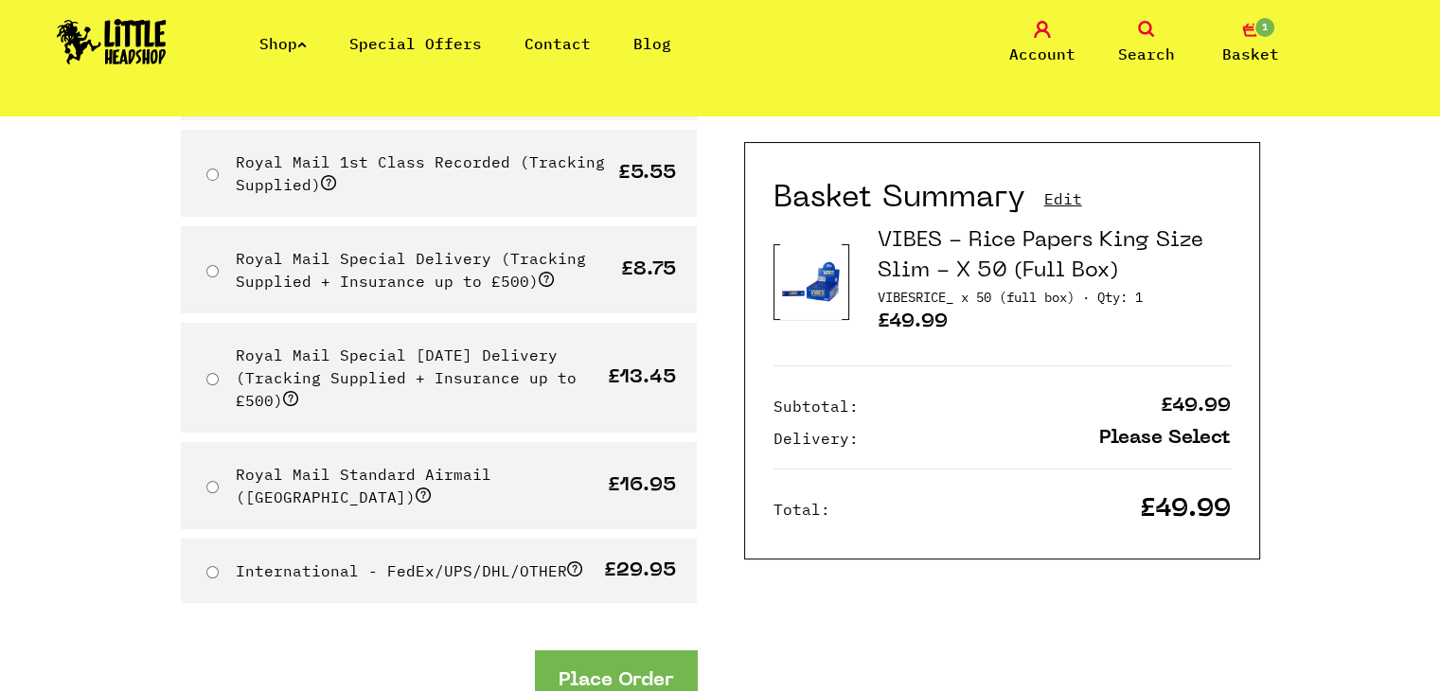
scroll to position [473, 0]
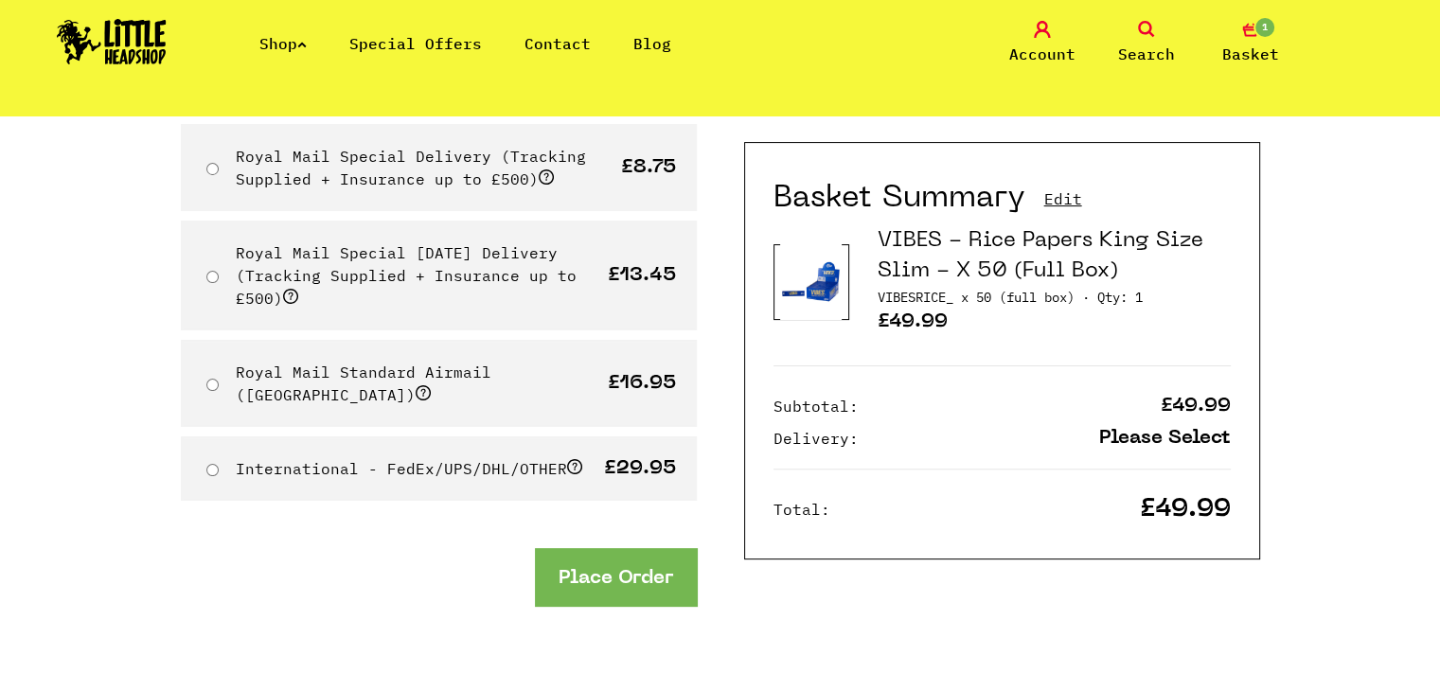
click at [201, 371] on div "Royal Mail Standard Airmail (EU) £16.95" at bounding box center [439, 383] width 516 height 87
click at [216, 379] on input "Royal Mail Standard Airmail (EU)" at bounding box center [212, 385] width 12 height 12
radio input "true"
click at [626, 563] on button "Place Order" at bounding box center [616, 577] width 162 height 58
click at [625, 550] on button "Place Order" at bounding box center [616, 577] width 162 height 58
